Goal: Task Accomplishment & Management: Use online tool/utility

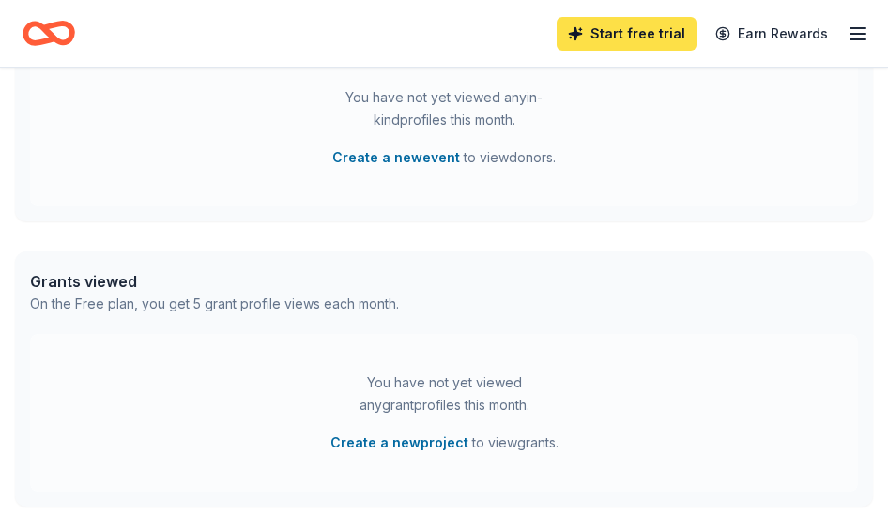
scroll to position [566, 0]
click at [868, 38] on icon "button" at bounding box center [857, 34] width 23 height 23
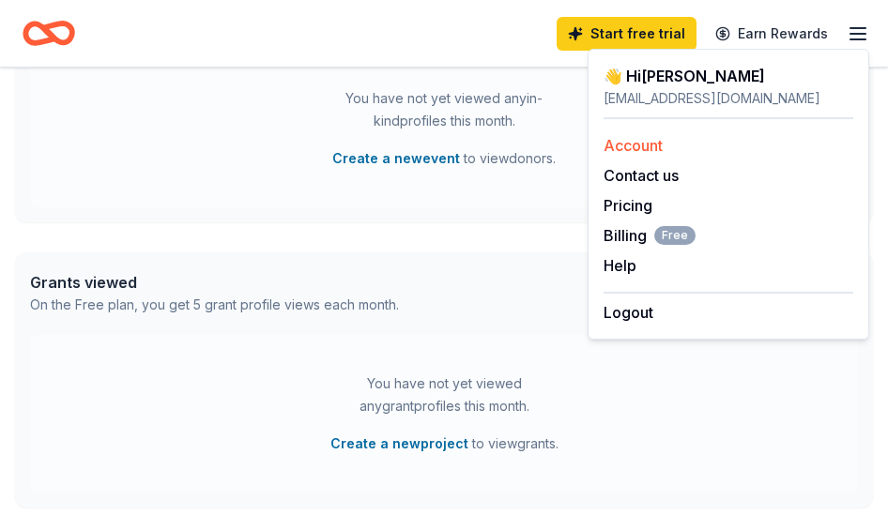
click at [650, 140] on link "Account" at bounding box center [632, 145] width 59 height 19
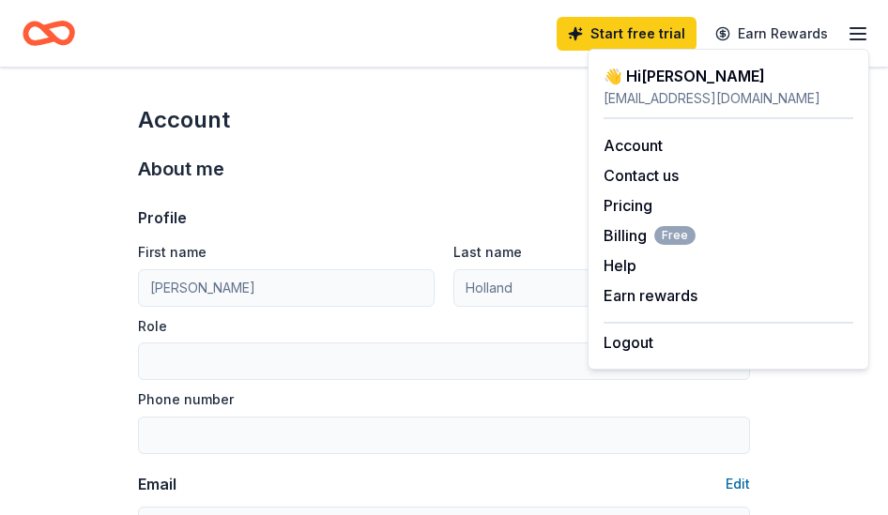
click at [35, 21] on icon "Home" at bounding box center [49, 33] width 53 height 44
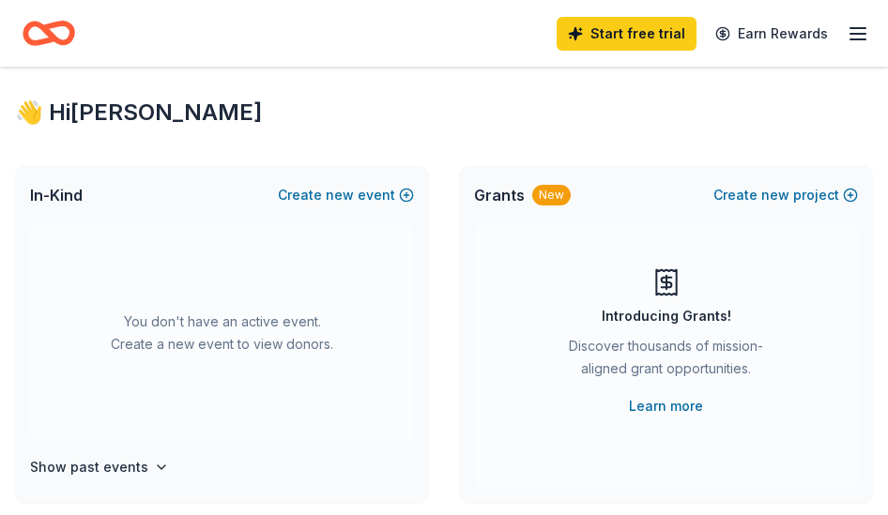
click at [46, 33] on icon "Home" at bounding box center [57, 32] width 29 height 19
click at [325, 202] on button "Create new event" at bounding box center [346, 195] width 136 height 23
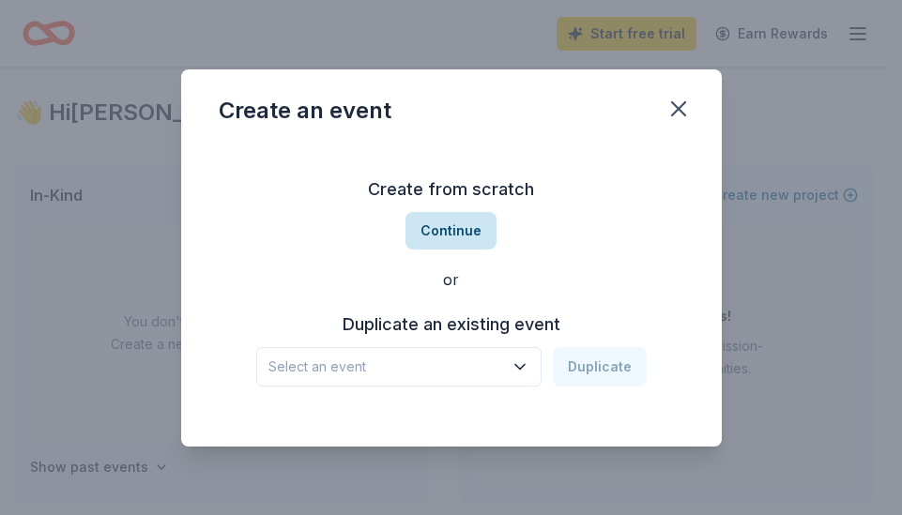
click at [469, 234] on button "Continue" at bounding box center [450, 231] width 91 height 38
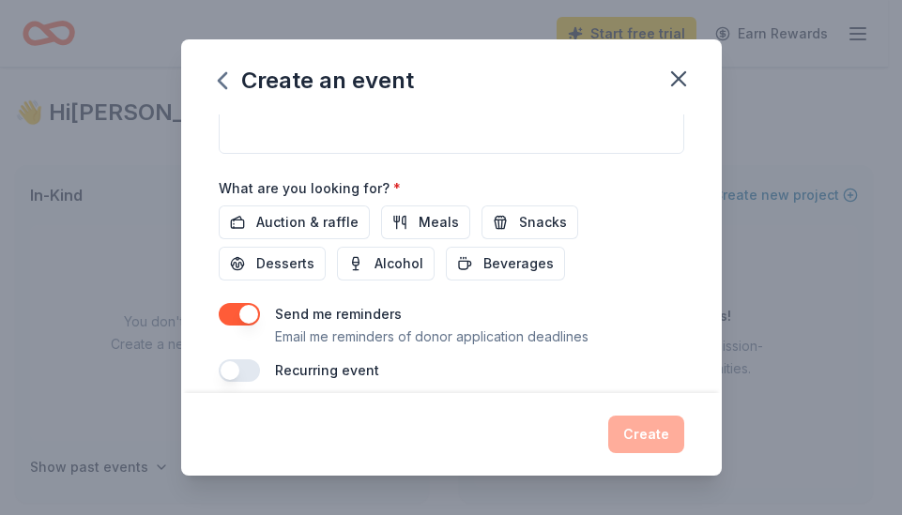
scroll to position [618, 0]
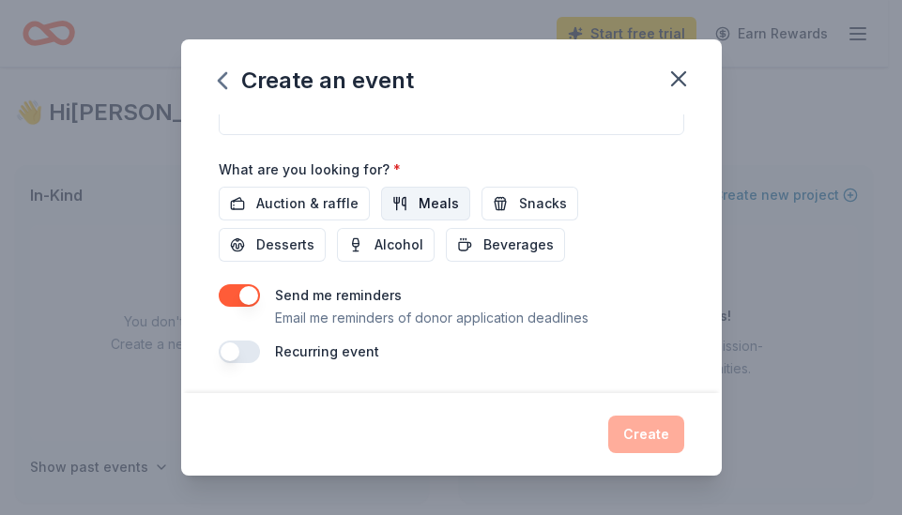
click at [423, 193] on span "Meals" at bounding box center [439, 203] width 40 height 23
click at [532, 206] on span "Snacks" at bounding box center [543, 203] width 48 height 23
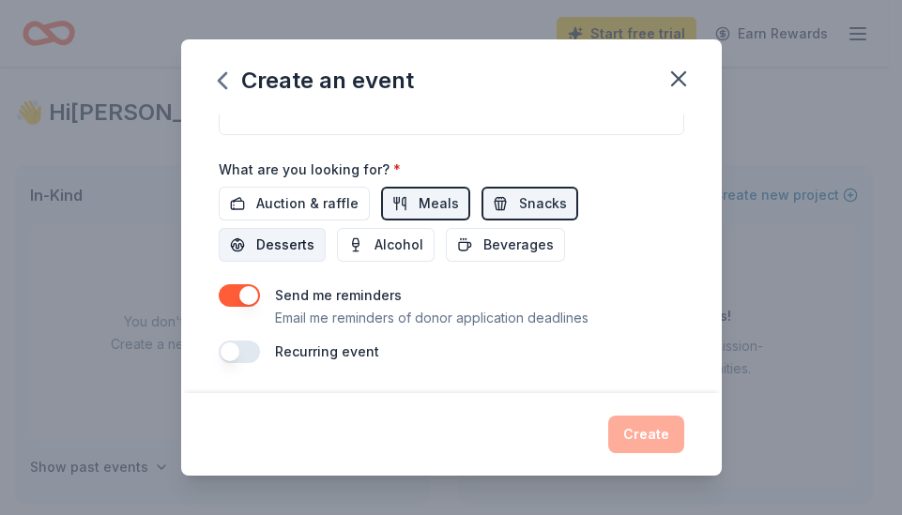
click at [284, 242] on span "Desserts" at bounding box center [285, 245] width 58 height 23
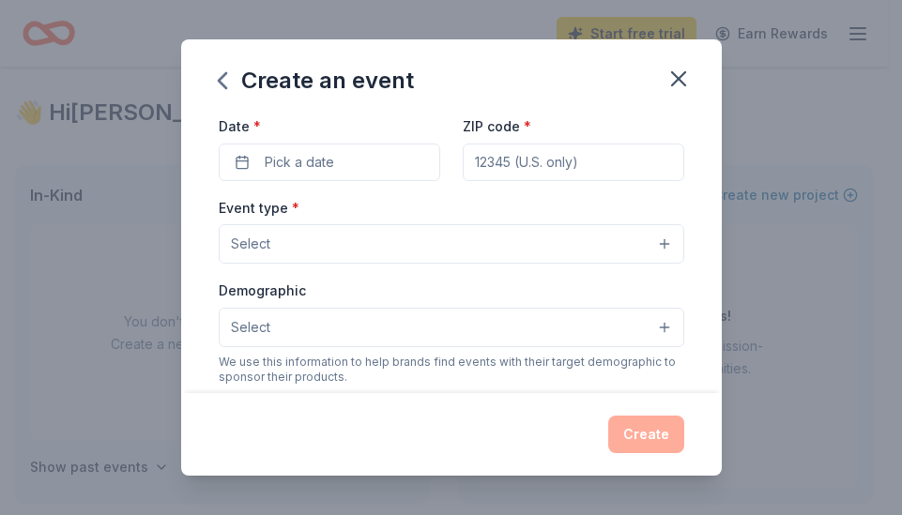
scroll to position [188, 0]
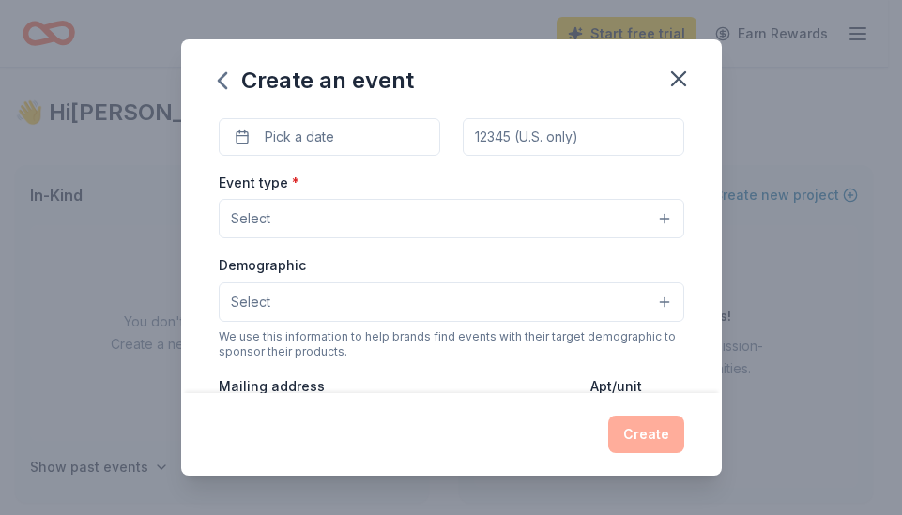
click at [648, 306] on button "Select" at bounding box center [451, 301] width 465 height 39
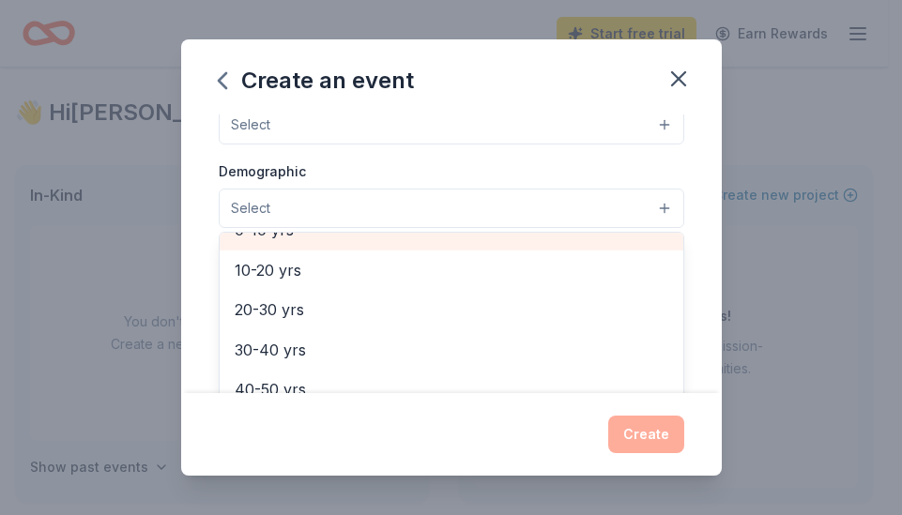
scroll to position [114, 0]
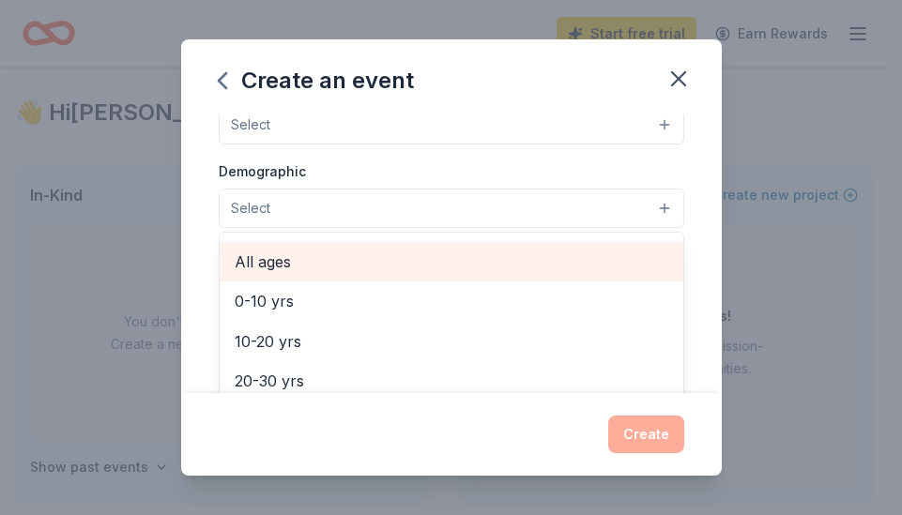
drag, startPoint x: 294, startPoint y: 261, endPoint x: 319, endPoint y: 265, distance: 25.6
click at [319, 265] on span "All ages" at bounding box center [452, 262] width 434 height 24
